Goal: Ask a question

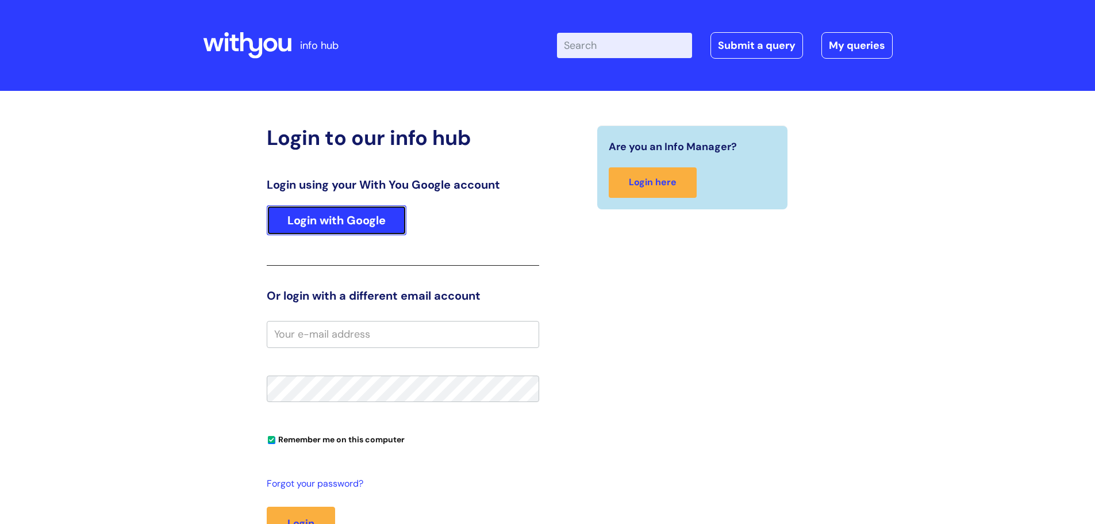
click at [367, 231] on link "Login with Google" at bounding box center [337, 220] width 140 height 30
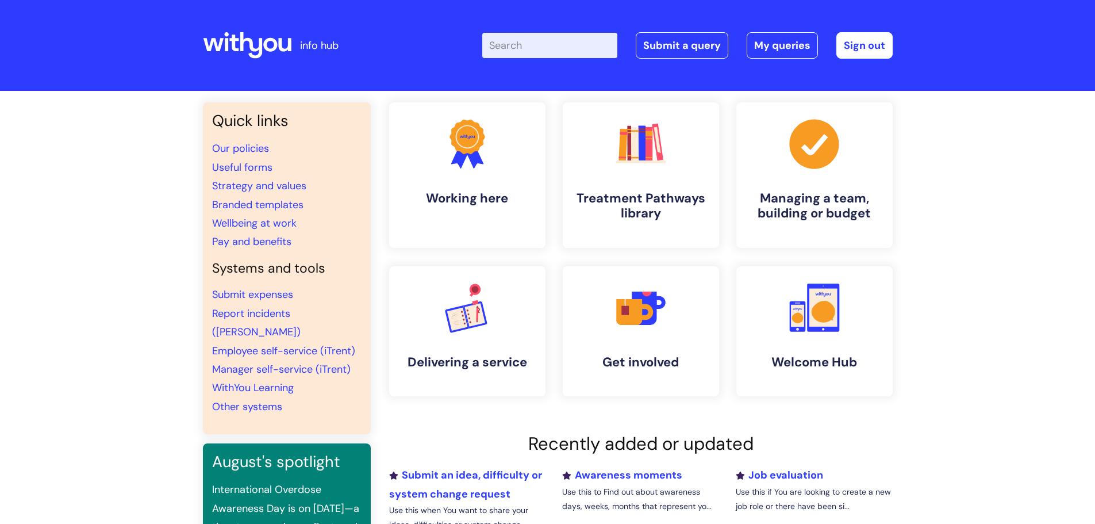
click at [520, 52] on input "Enter your search term here..." at bounding box center [549, 45] width 135 height 25
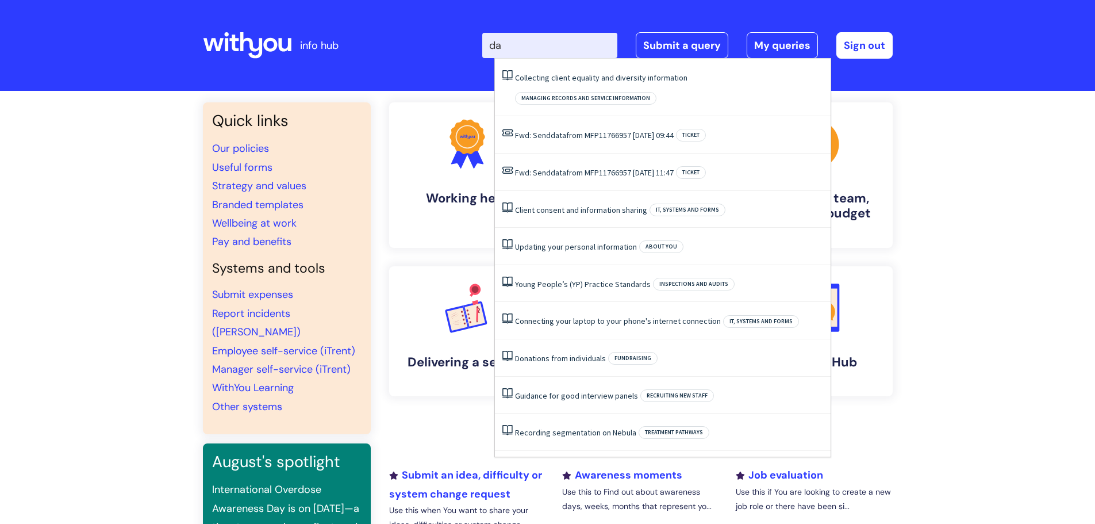
type input "d"
